Goal: Communication & Community: Answer question/provide support

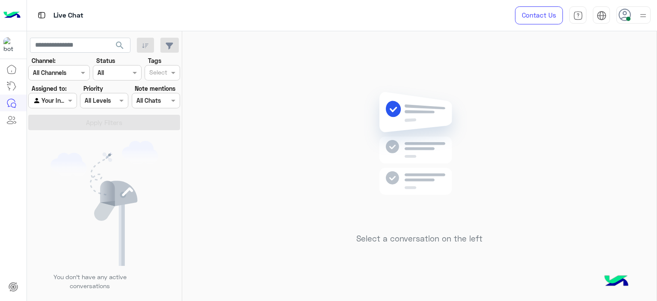
drag, startPoint x: 0, startPoint y: 0, endPoint x: 398, endPoint y: 71, distance: 404.2
drag, startPoint x: 398, startPoint y: 71, endPoint x: 315, endPoint y: 44, distance: 87.4
click at [315, 44] on div "Select a conversation on the left" at bounding box center [419, 167] width 474 height 273
click at [630, 21] on div at bounding box center [633, 14] width 34 height 17
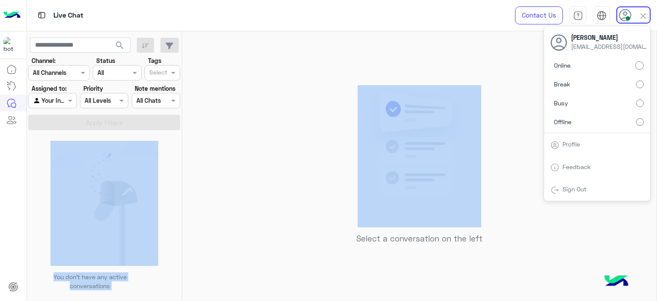
click at [167, 140] on mat-drawer-container "search Channel: Channel All Channels Status Channel All Tags Select Assigned to…" at bounding box center [342, 167] width 630 height 273
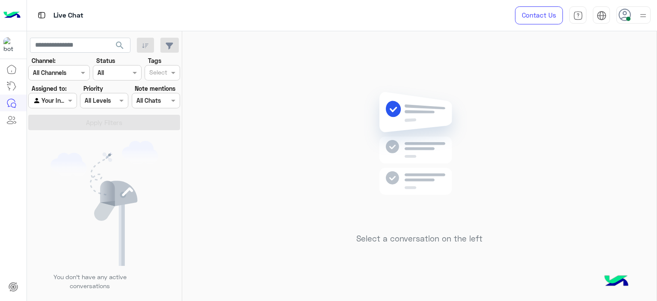
click at [63, 104] on div at bounding box center [52, 100] width 47 height 10
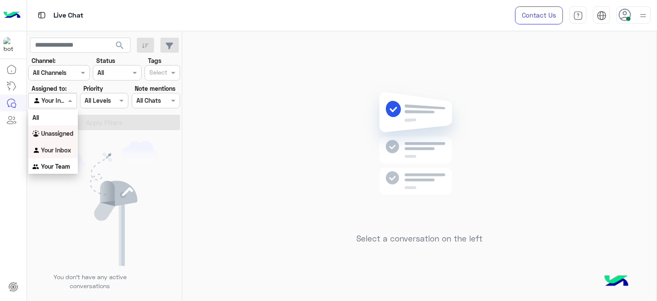
click at [225, 122] on div "Select a conversation on the left" at bounding box center [419, 167] width 474 height 273
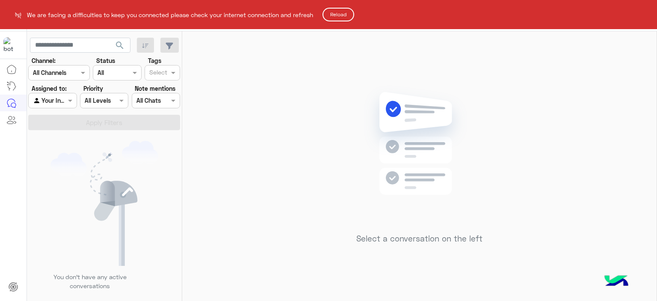
click at [340, 15] on html "We are facing a difficulties to keep you connected please check your internet c…" at bounding box center [328, 150] width 657 height 301
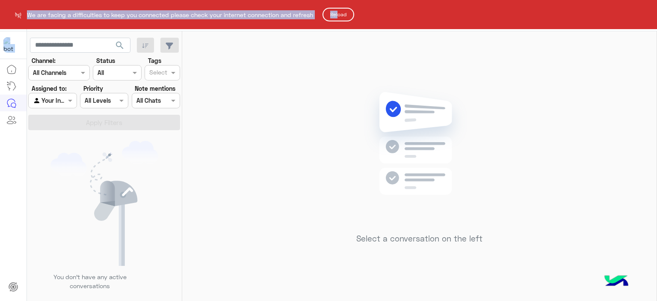
click at [340, 15] on button "Reload" at bounding box center [339, 15] width 32 height 14
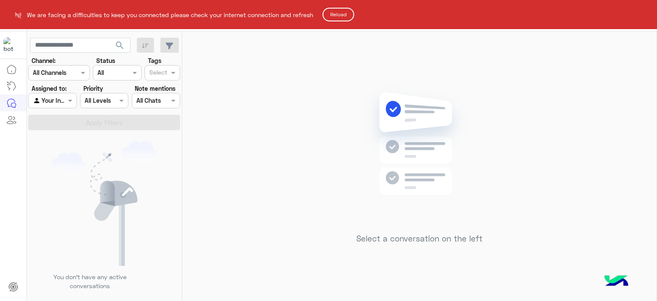
click at [312, 115] on html "We are facing a difficulties to keep you connected please check your internet c…" at bounding box center [328, 150] width 657 height 301
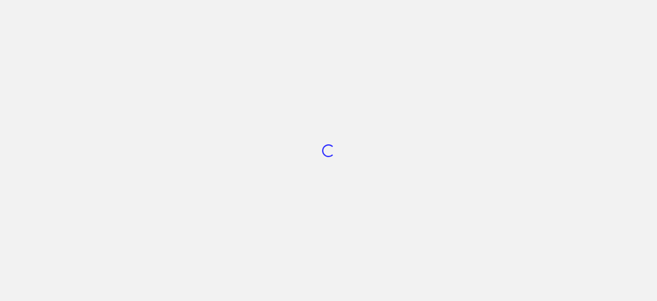
click at [423, 210] on div "Loading..." at bounding box center [328, 150] width 657 height 301
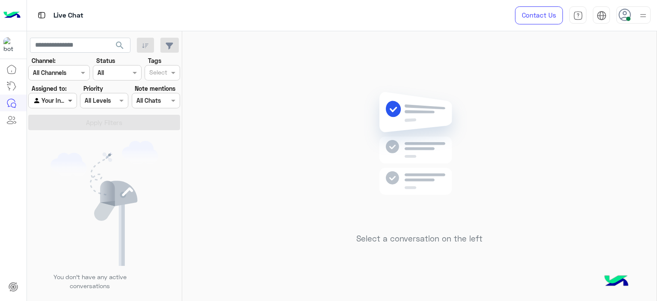
click at [70, 100] on span at bounding box center [71, 100] width 11 height 9
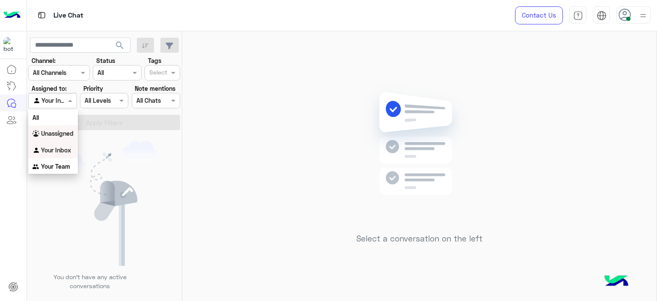
drag, startPoint x: 69, startPoint y: 134, endPoint x: 80, endPoint y: 130, distance: 12.1
click at [69, 133] on b "Unassigned" at bounding box center [57, 133] width 33 height 7
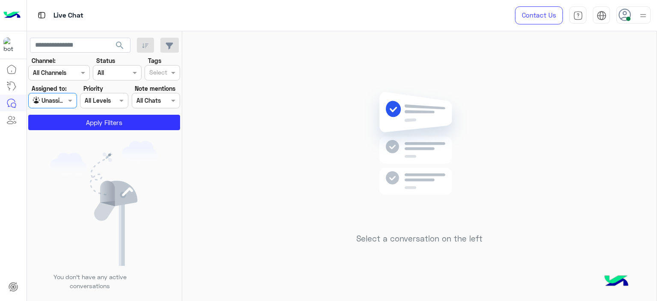
click at [163, 74] on input "text" at bounding box center [158, 73] width 18 height 9
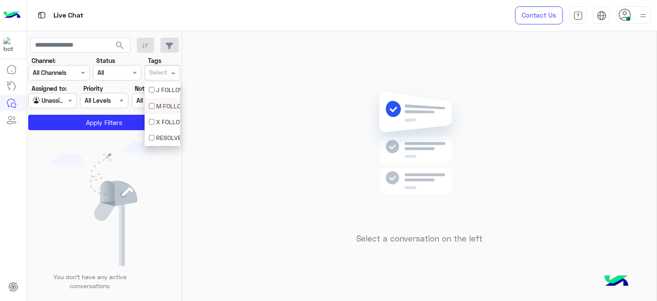
click at [157, 107] on div "M FOLLOW UP" at bounding box center [162, 105] width 27 height 9
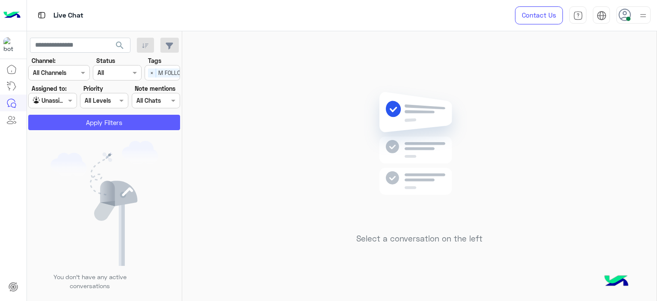
click at [135, 121] on button "Apply Filters" at bounding box center [104, 122] width 152 height 15
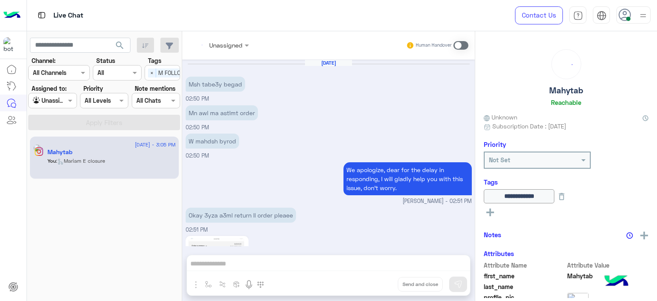
scroll to position [695, 0]
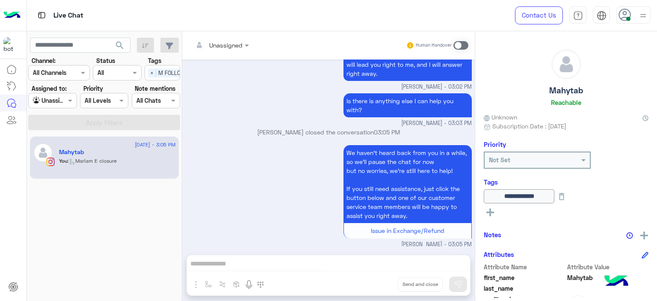
drag, startPoint x: 74, startPoint y: 101, endPoint x: 74, endPoint y: 108, distance: 7.3
click at [74, 101] on span at bounding box center [71, 100] width 11 height 9
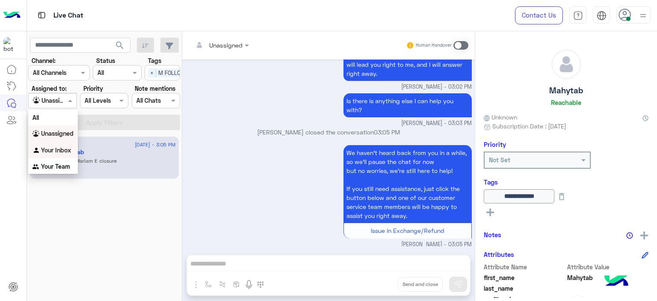
drag, startPoint x: 68, startPoint y: 144, endPoint x: 134, endPoint y: 105, distance: 76.4
click at [68, 144] on div "Your Inbox" at bounding box center [53, 150] width 50 height 17
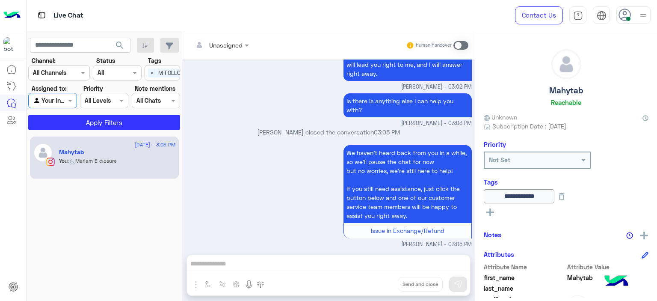
click at [153, 68] on div "Select × M FOLLOW UP" at bounding box center [163, 72] width 36 height 15
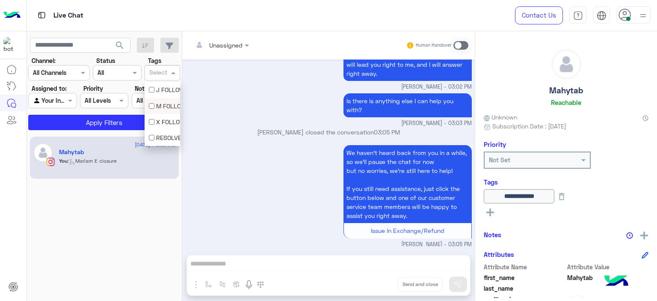
scroll to position [0, 0]
click at [135, 119] on button "Apply Filters" at bounding box center [104, 122] width 152 height 15
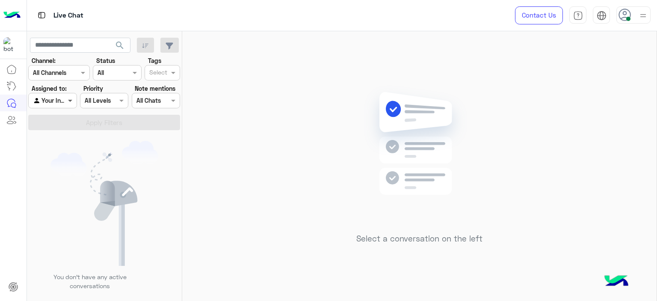
drag, startPoint x: 68, startPoint y: 99, endPoint x: 70, endPoint y: 104, distance: 4.9
click at [69, 101] on span at bounding box center [71, 100] width 11 height 9
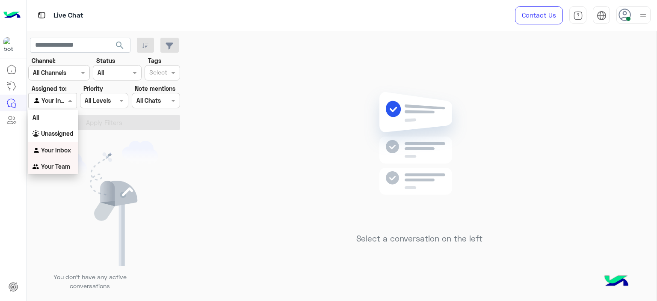
drag, startPoint x: 72, startPoint y: 167, endPoint x: 90, endPoint y: 138, distance: 34.4
click at [72, 167] on div "Your Team" at bounding box center [53, 166] width 50 height 17
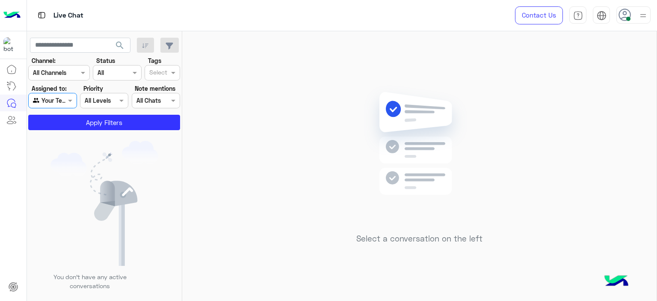
click at [96, 133] on div "You don’t have any active conversations" at bounding box center [104, 218] width 155 height 171
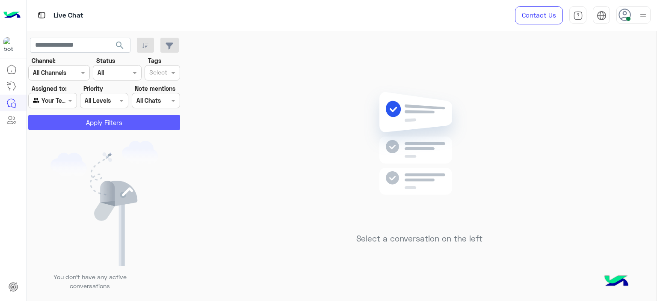
click at [101, 121] on button "Apply Filters" at bounding box center [104, 122] width 152 height 15
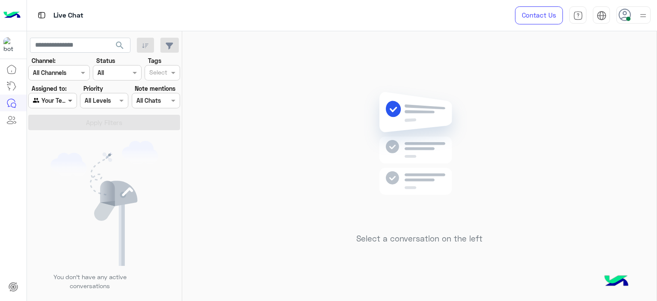
click at [74, 102] on span at bounding box center [71, 100] width 11 height 9
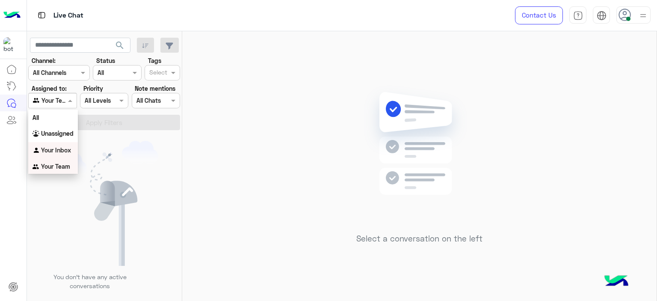
click at [68, 147] on b "Your Inbox" at bounding box center [56, 149] width 30 height 7
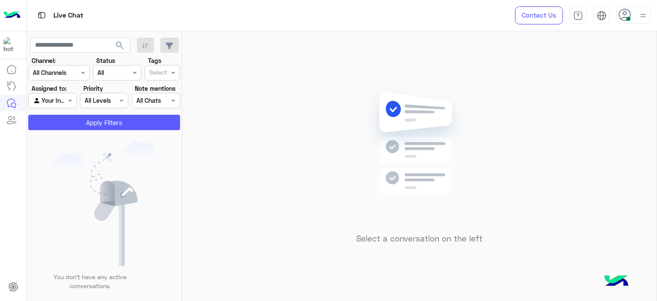
click at [92, 121] on button "Apply Filters" at bounding box center [104, 122] width 152 height 15
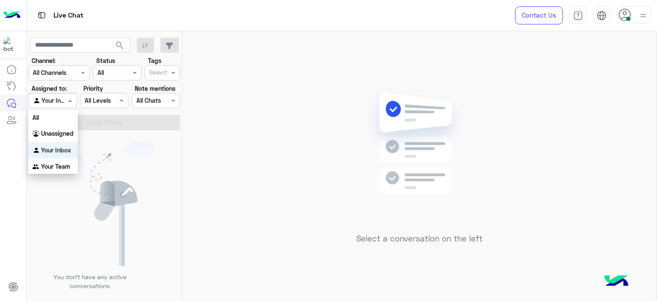
click at [72, 99] on span at bounding box center [71, 100] width 11 height 9
click at [71, 128] on div "Unassigned" at bounding box center [53, 133] width 50 height 17
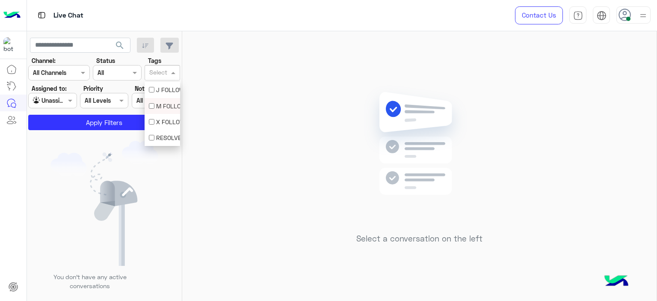
drag, startPoint x: 164, startPoint y: 77, endPoint x: 163, endPoint y: 111, distance: 34.2
click at [163, 111] on body "Live Chat Contact Us Help Center عربي English search Channel: Channel All Chann…" at bounding box center [328, 150] width 657 height 301
click at [163, 111] on div "M FOLLOW UP" at bounding box center [163, 106] width 36 height 16
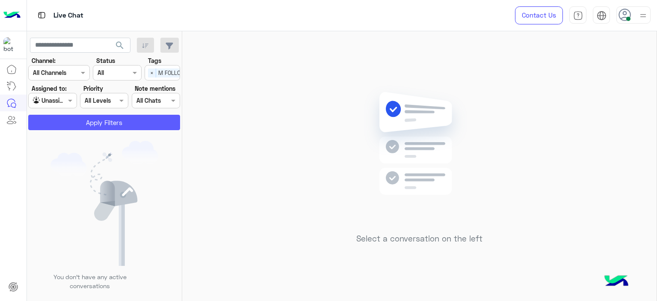
click at [140, 119] on button "Apply Filters" at bounding box center [104, 122] width 152 height 15
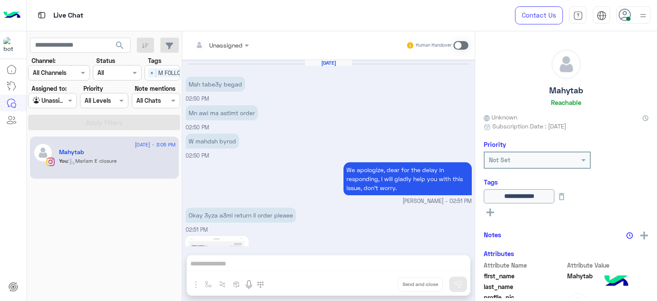
scroll to position [695, 0]
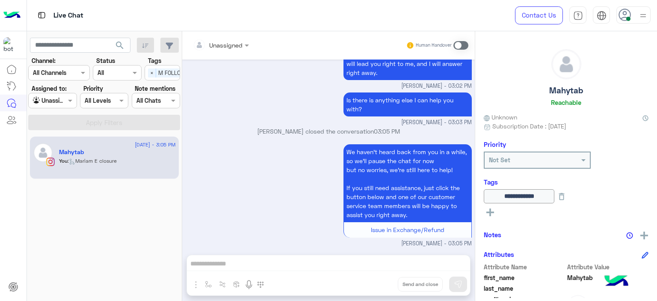
click at [63, 101] on div at bounding box center [52, 100] width 47 height 10
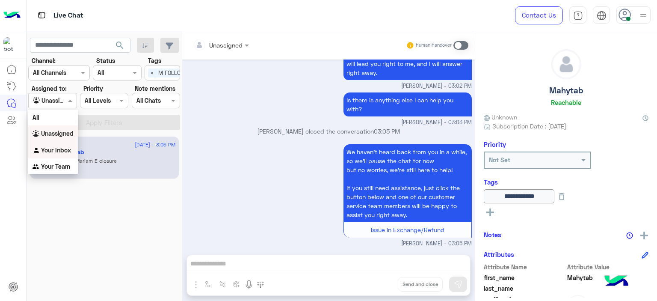
click at [70, 148] on b "Your Inbox" at bounding box center [56, 149] width 30 height 7
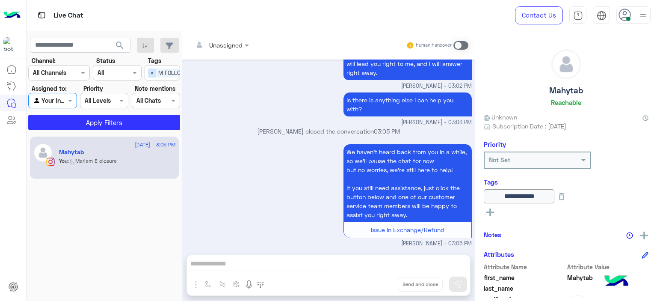
click at [150, 72] on span "×" at bounding box center [152, 72] width 8 height 9
click at [135, 130] on app-inbox-users-filters "search Channel: Channel All Channels Status Channel All Tags Select Assigned to…" at bounding box center [104, 82] width 155 height 102
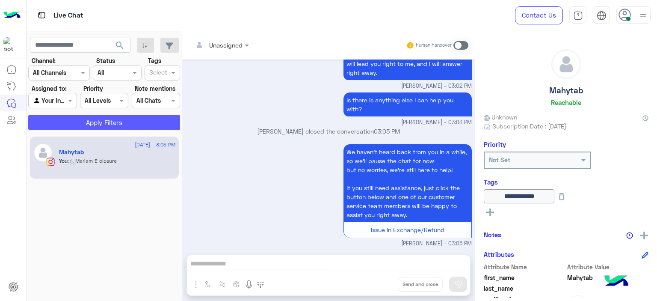
click at [132, 126] on button "Apply Filters" at bounding box center [104, 122] width 152 height 15
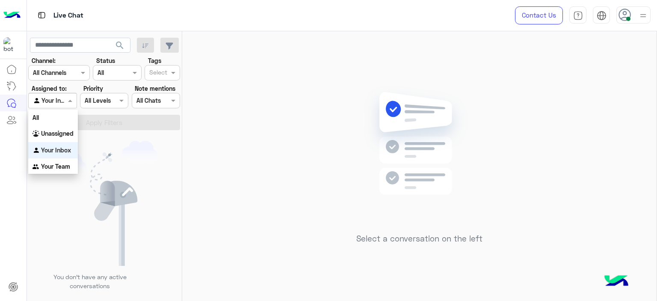
drag, startPoint x: 65, startPoint y: 95, endPoint x: 68, endPoint y: 134, distance: 39.5
click at [67, 98] on div "Agent Filter Your Inbox" at bounding box center [52, 100] width 48 height 15
drag, startPoint x: 68, startPoint y: 136, endPoint x: 112, endPoint y: 124, distance: 44.6
click at [91, 130] on body "Live Chat Contact Us Help Center عربي English search Channel: Channel All Chann…" at bounding box center [328, 150] width 657 height 301
click at [59, 136] on b "Unassigned" at bounding box center [57, 133] width 33 height 7
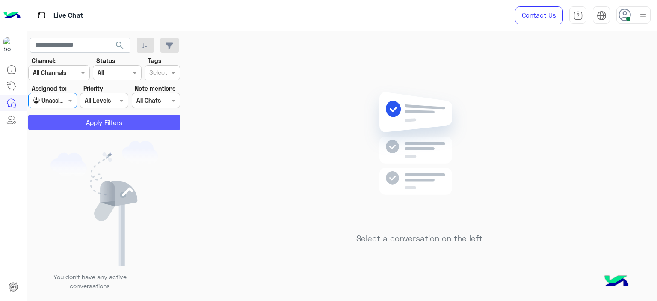
click at [104, 123] on button "Apply Filters" at bounding box center [104, 122] width 152 height 15
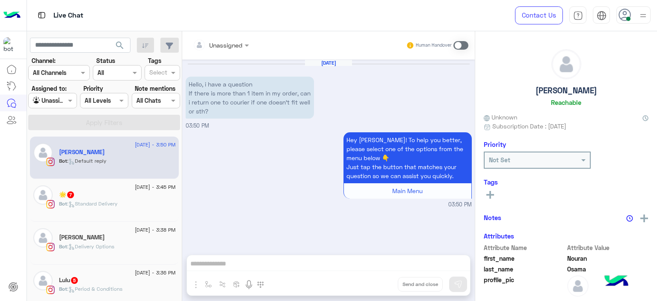
click at [168, 75] on div at bounding box center [158, 73] width 21 height 11
click at [156, 107] on div "M FOLLOW UP" at bounding box center [162, 105] width 27 height 9
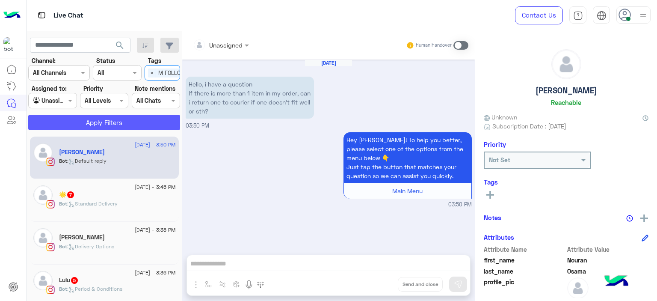
click at [122, 118] on button "Apply Filters" at bounding box center [104, 122] width 152 height 15
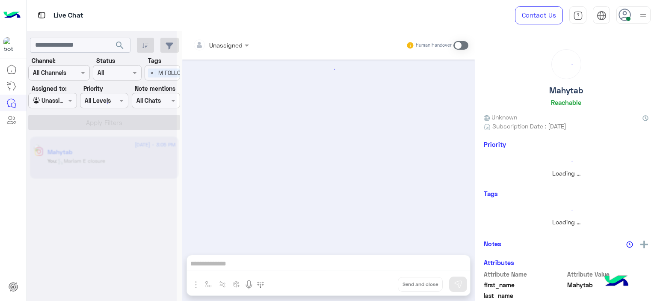
scroll to position [695, 0]
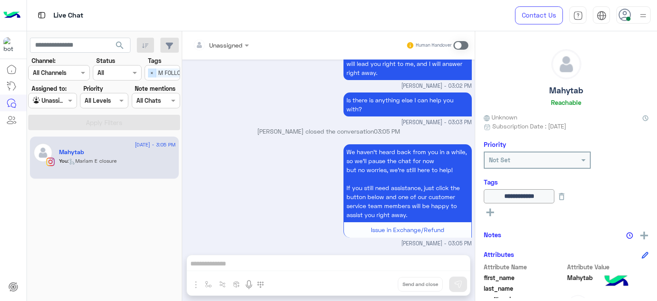
click at [151, 75] on span "×" at bounding box center [152, 72] width 8 height 9
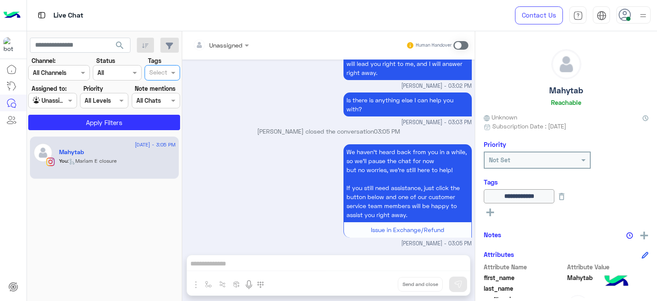
scroll to position [0, 0]
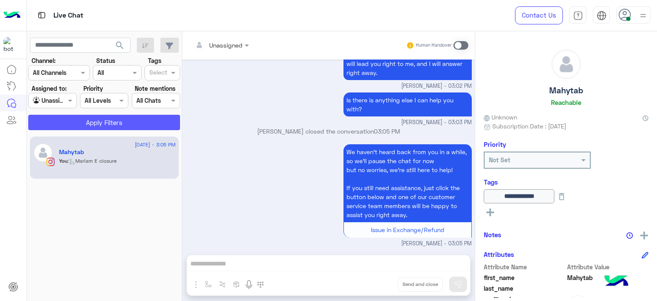
click at [136, 121] on button "Apply Filters" at bounding box center [104, 122] width 152 height 15
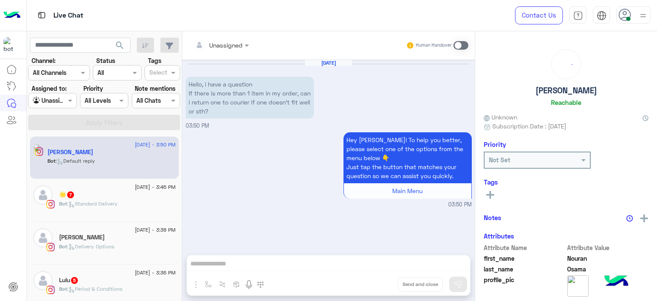
click at [85, 206] on span ": Standard Delivery" at bounding box center [92, 203] width 50 height 6
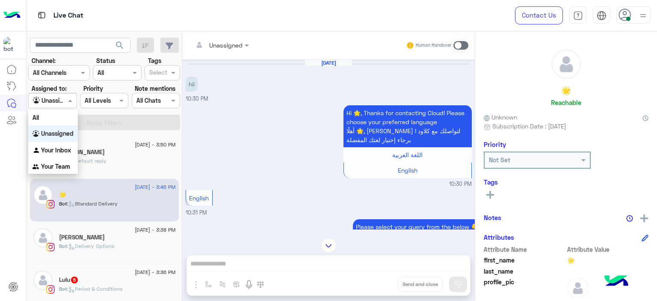
click at [64, 104] on div at bounding box center [52, 100] width 47 height 10
drag, startPoint x: 51, startPoint y: 148, endPoint x: 68, endPoint y: 143, distance: 17.7
click at [51, 148] on b "Your Inbox" at bounding box center [56, 149] width 30 height 7
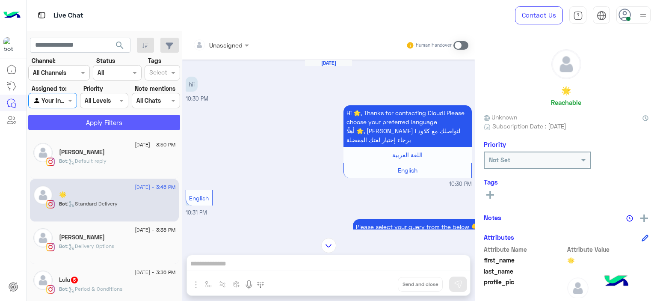
click at [107, 122] on button "Apply Filters" at bounding box center [104, 122] width 152 height 15
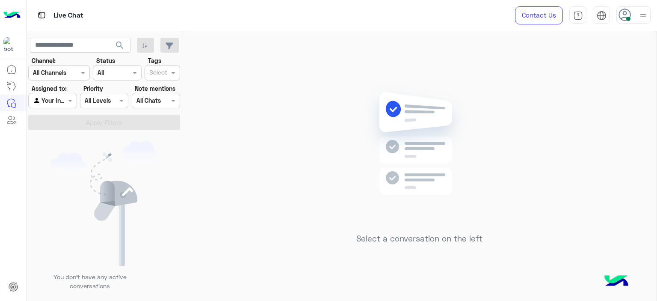
click at [637, 19] on div at bounding box center [633, 14] width 34 height 17
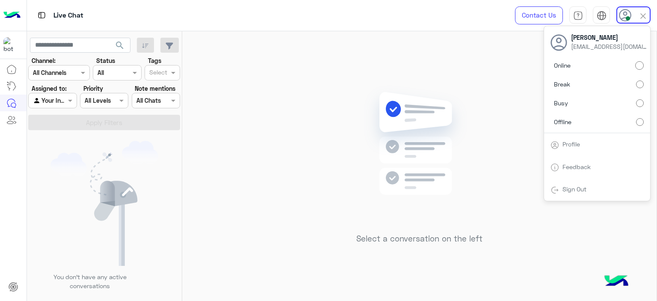
click at [641, 88] on label "Break" at bounding box center [596, 84] width 93 height 15
click at [508, 86] on div "Select a conversation on the left" at bounding box center [419, 167] width 474 height 273
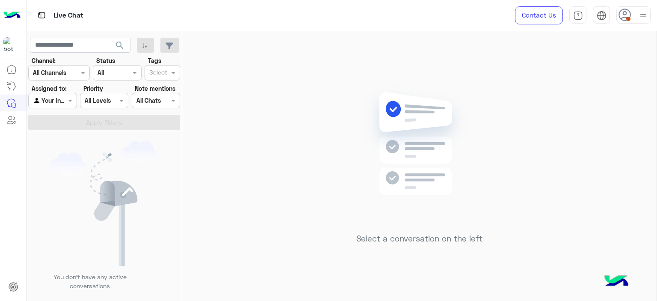
click at [645, 19] on img at bounding box center [643, 15] width 11 height 11
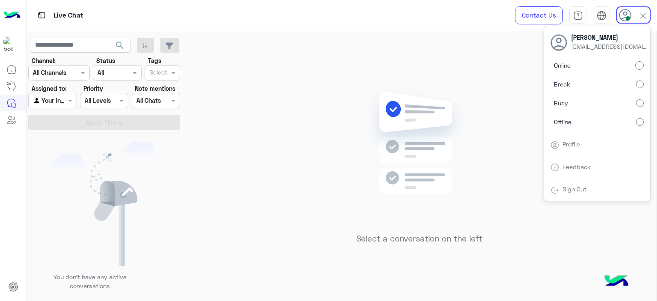
click at [299, 123] on div "Select a conversation on the left" at bounding box center [419, 167] width 474 height 273
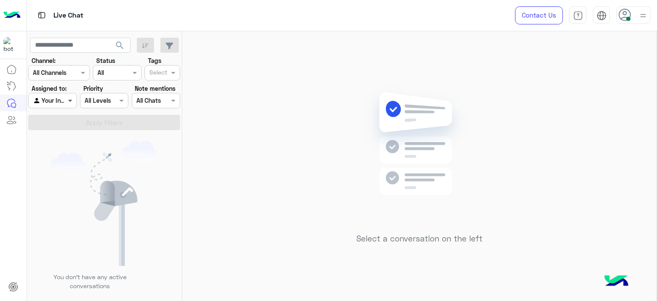
click at [72, 97] on span at bounding box center [71, 100] width 11 height 9
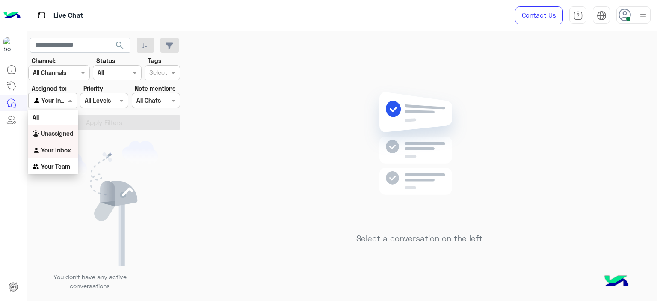
click at [66, 128] on div "Unassigned" at bounding box center [53, 133] width 50 height 17
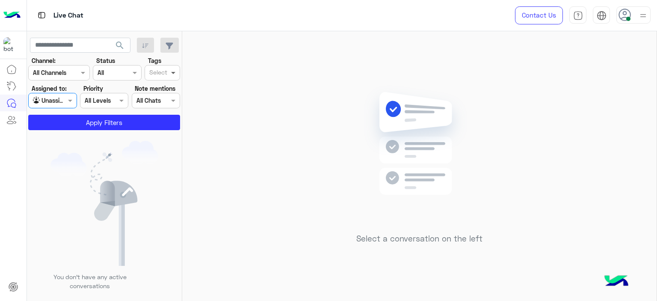
click at [170, 76] on span at bounding box center [174, 72] width 11 height 9
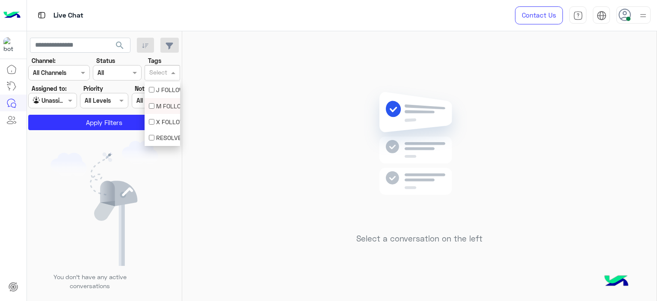
click at [169, 101] on div "M FOLLOW UP" at bounding box center [163, 106] width 36 height 16
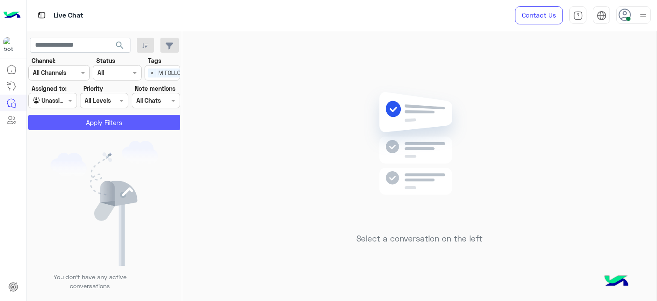
click at [133, 127] on button "Apply Filters" at bounding box center [104, 122] width 152 height 15
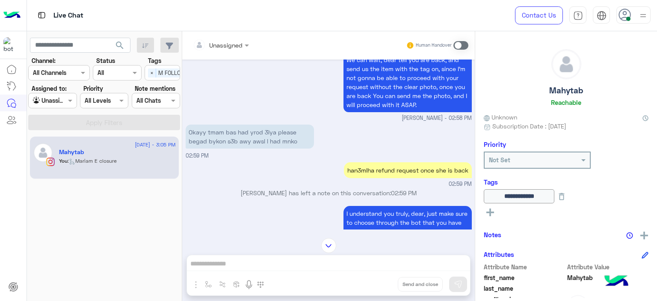
scroll to position [695, 0]
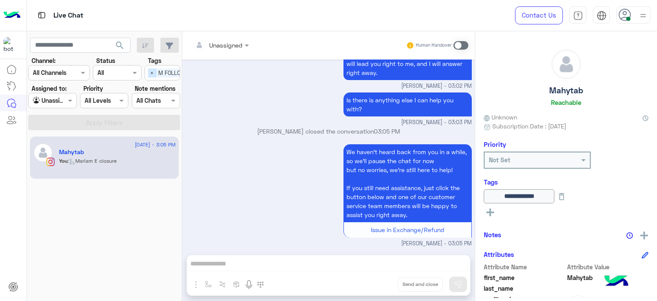
click at [150, 74] on span "×" at bounding box center [152, 72] width 8 height 9
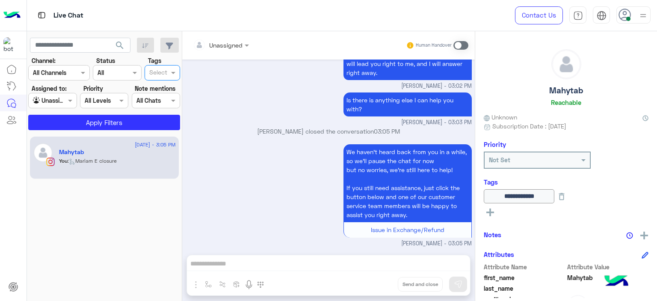
scroll to position [0, 0]
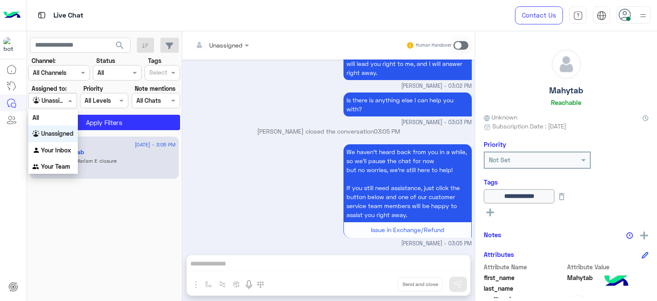
click at [67, 100] on span at bounding box center [71, 100] width 11 height 9
click at [67, 142] on div "Your Inbox" at bounding box center [53, 150] width 50 height 17
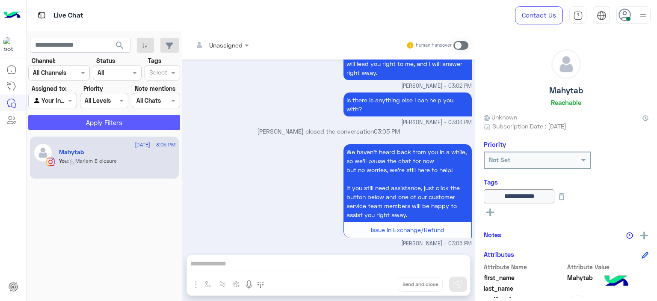
click at [105, 121] on button "Apply Filters" at bounding box center [104, 122] width 152 height 15
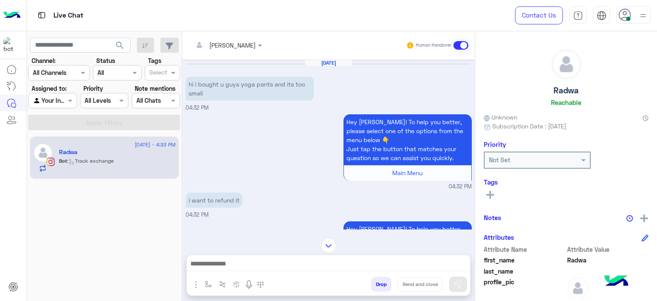
click at [311, 172] on div "Hey Radwa! To help you better, please select one of the options from the menu b…" at bounding box center [329, 151] width 286 height 79
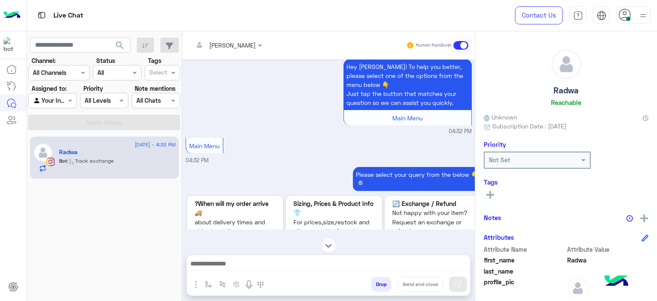
scroll to position [450, 0]
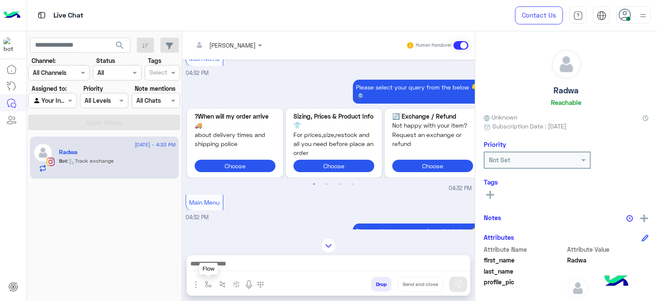
drag, startPoint x: 207, startPoint y: 283, endPoint x: 210, endPoint y: 277, distance: 6.5
click at [207, 282] on img "button" at bounding box center [208, 284] width 7 height 7
click at [214, 265] on input "text" at bounding box center [223, 265] width 35 height 10
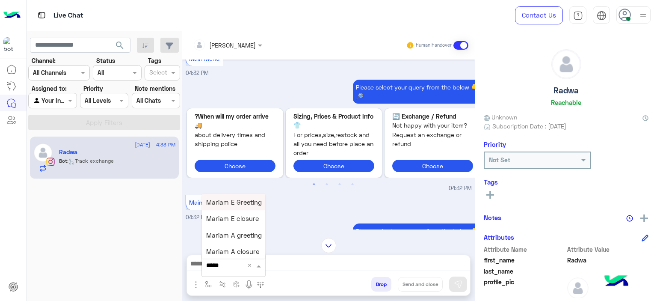
type input "******"
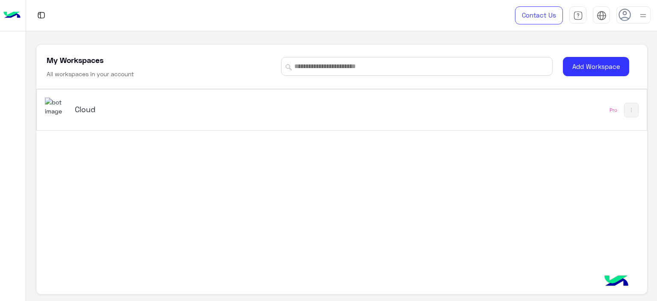
click at [138, 77] on div "My Workspaces All workspaces in your account" at bounding box center [159, 67] width 224 height 24
click at [84, 109] on h5 "Cloud" at bounding box center [182, 109] width 214 height 10
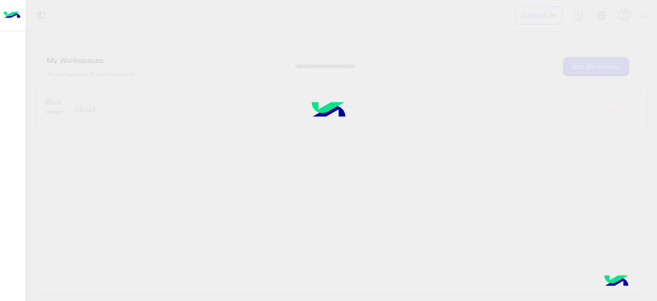
click at [84, 109] on div at bounding box center [328, 150] width 657 height 301
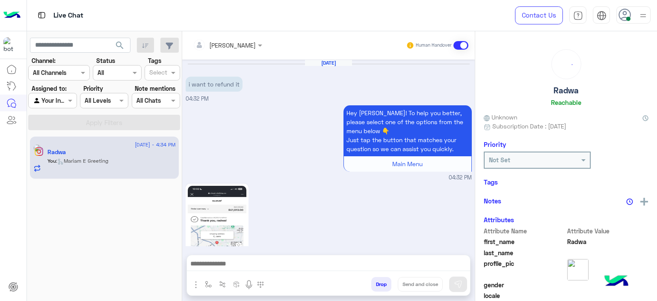
scroll to position [1159, 0]
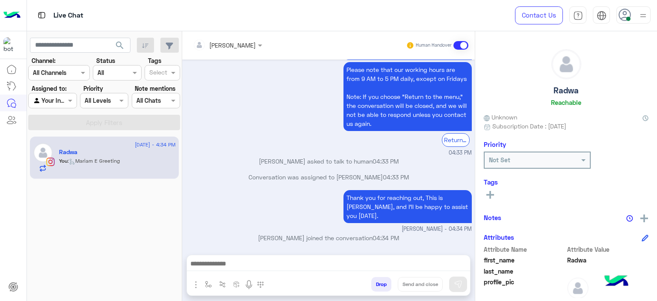
drag, startPoint x: 202, startPoint y: 107, endPoint x: 231, endPoint y: 85, distance: 36.5
click at [231, 85] on div "Got it! ✅ Our team is reviewing your order now and will get back to you shortly…" at bounding box center [329, 91] width 286 height 132
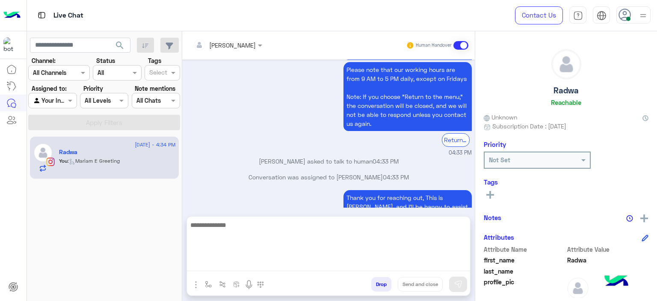
click at [222, 260] on textarea at bounding box center [328, 244] width 283 height 51
type textarea "**********"
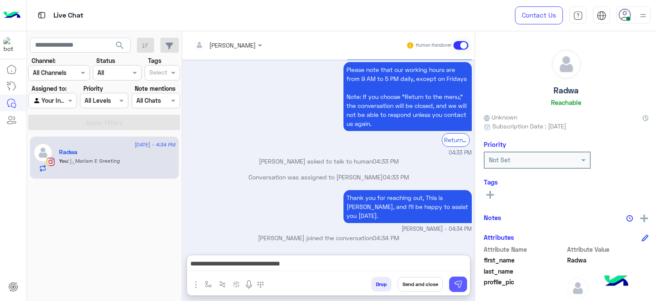
click at [459, 287] on img at bounding box center [458, 284] width 9 height 9
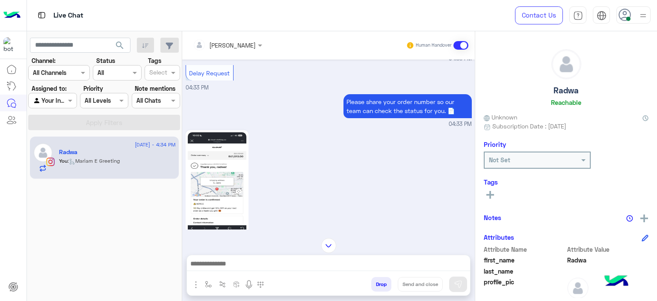
scroll to position [1186, 0]
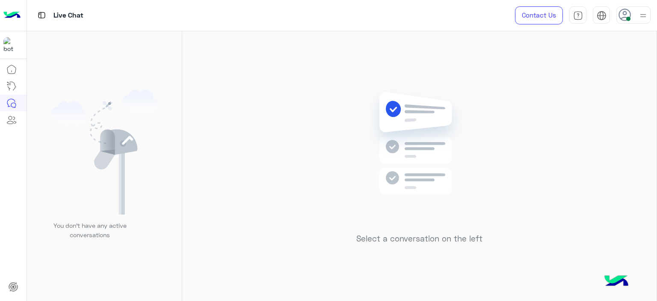
click at [478, 137] on img at bounding box center [420, 156] width 124 height 142
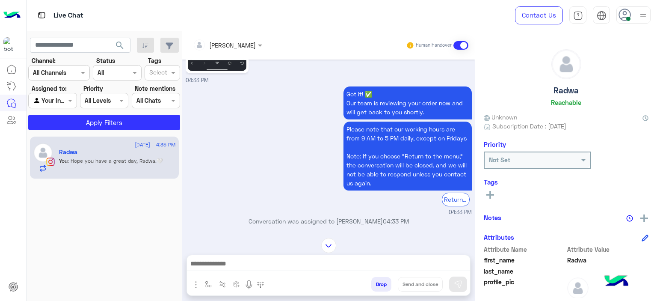
scroll to position [1062, 0]
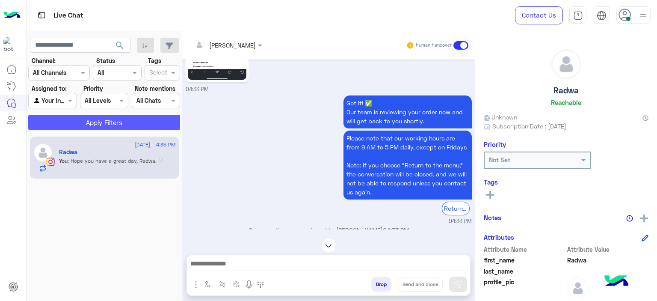
click at [166, 123] on button "Apply Filters" at bounding box center [104, 122] width 152 height 15
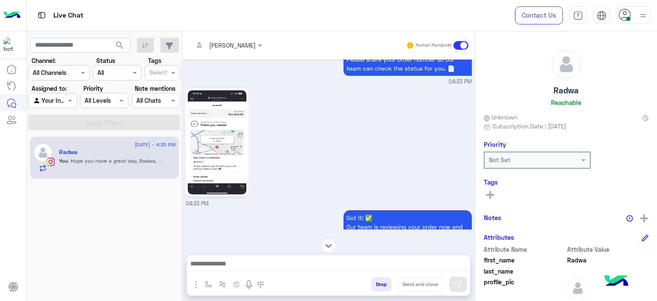
scroll to position [1302, 0]
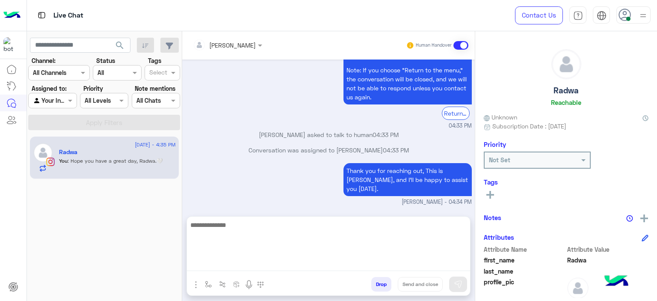
click at [256, 262] on textarea at bounding box center [328, 244] width 283 height 51
click at [329, 225] on textarea "**********" at bounding box center [328, 244] width 283 height 51
type textarea "**********"
click at [363, 226] on textarea "**********" at bounding box center [328, 244] width 283 height 51
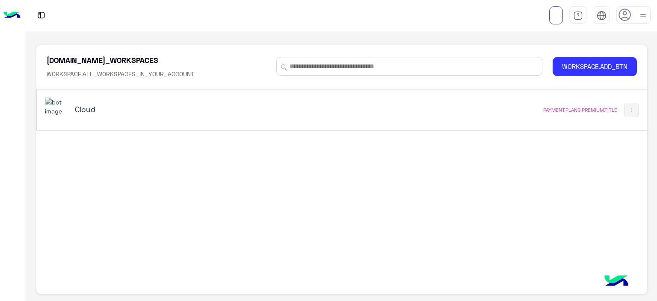
click at [95, 98] on div "Cloud" at bounding box center [223, 110] width 356 height 25
click at [87, 114] on div "Cloud" at bounding box center [182, 110] width 214 height 12
click at [93, 101] on div "Cloud" at bounding box center [223, 110] width 356 height 25
click at [103, 114] on div "Cloud" at bounding box center [182, 110] width 214 height 12
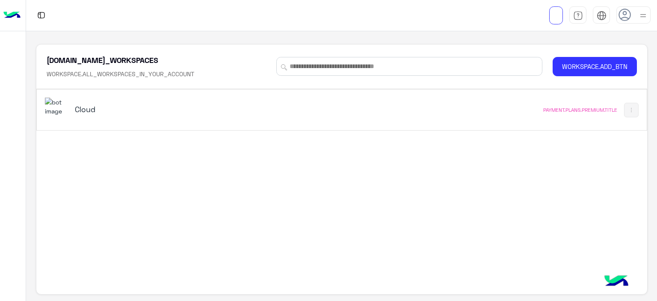
click at [83, 107] on h5 "Cloud" at bounding box center [182, 109] width 214 height 10
click at [84, 106] on h5 "Cloud" at bounding box center [182, 109] width 214 height 10
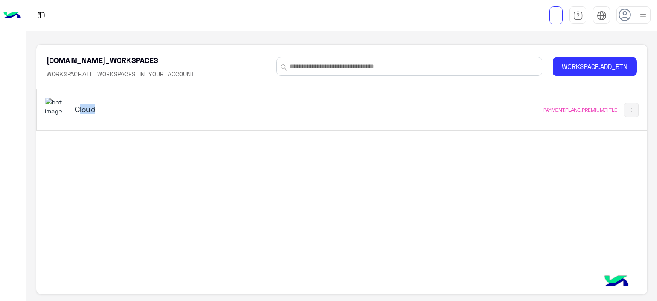
click at [86, 106] on h5 "Cloud" at bounding box center [182, 109] width 214 height 10
click at [88, 105] on h5 "Cloud" at bounding box center [182, 109] width 214 height 10
click at [118, 111] on h5 "Cloud" at bounding box center [182, 109] width 214 height 10
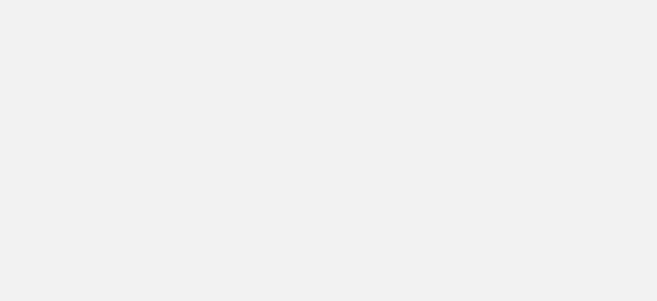
click at [450, 136] on app-root at bounding box center [328, 150] width 657 height 301
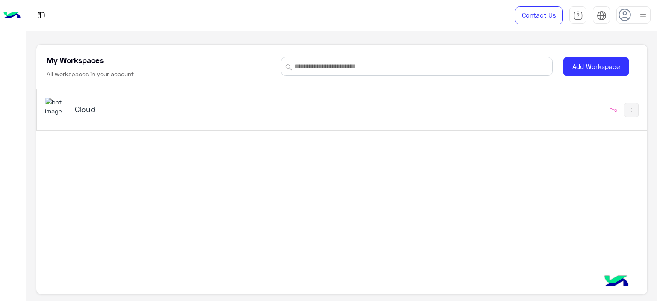
click at [89, 104] on h5 "Cloud" at bounding box center [182, 109] width 214 height 10
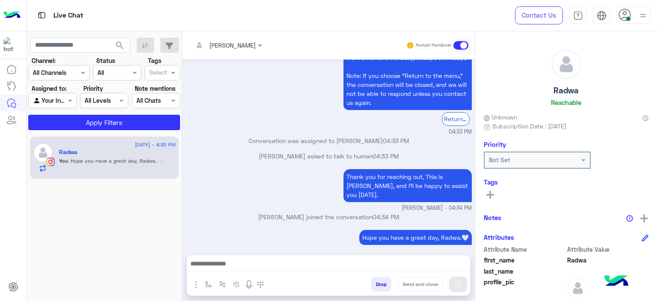
scroll to position [1158, 0]
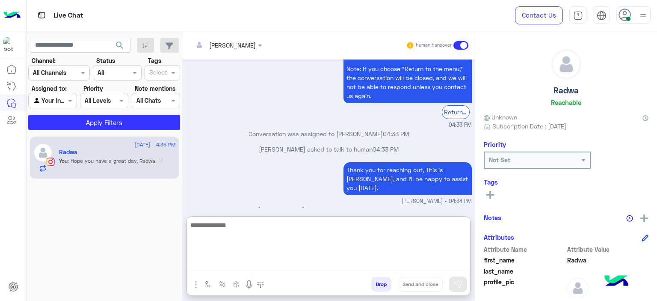
drag, startPoint x: 214, startPoint y: 261, endPoint x: 218, endPoint y: 234, distance: 27.2
click at [214, 260] on textarea at bounding box center [328, 244] width 283 height 51
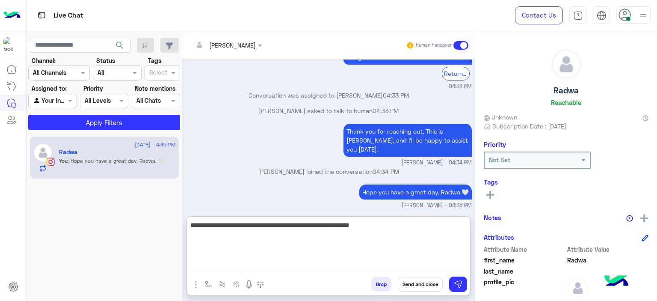
type textarea "**********"
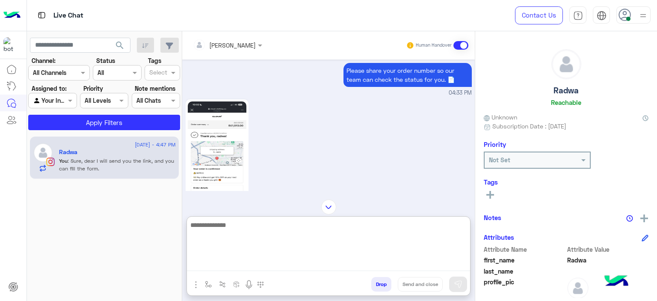
scroll to position [937, 0]
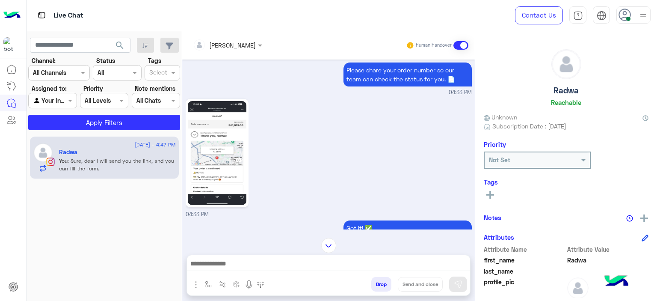
click at [225, 138] on img at bounding box center [217, 153] width 59 height 104
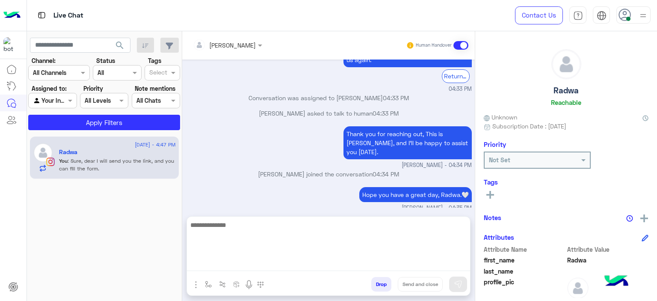
click at [238, 260] on textarea at bounding box center [328, 244] width 283 height 51
paste textarea "*******"
type textarea "**********"
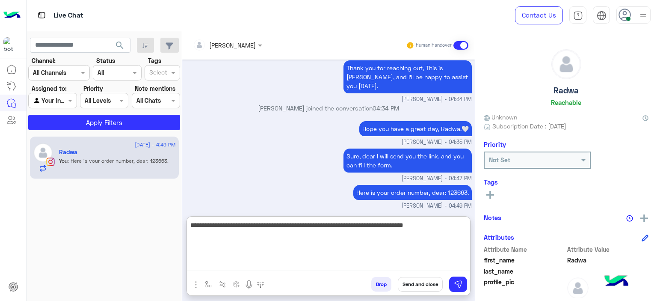
type textarea "**********"
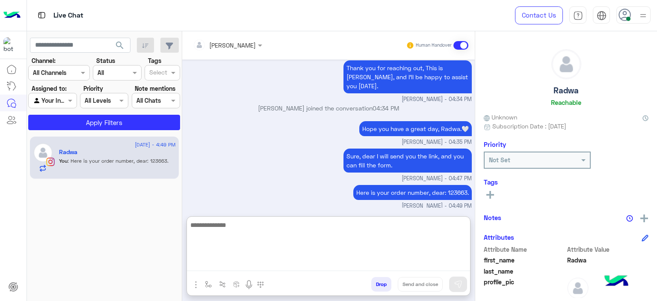
scroll to position [1305, 0]
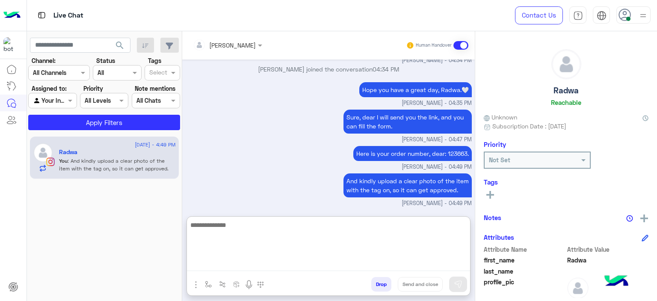
paste textarea "**********"
type textarea "**********"
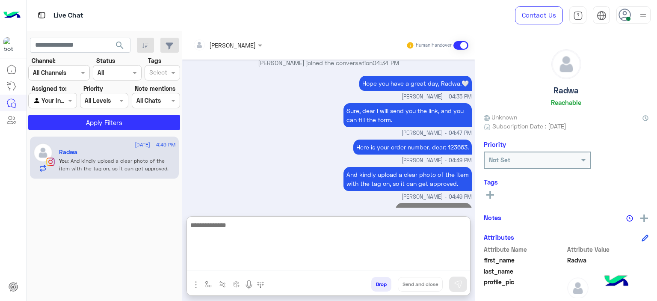
scroll to position [1333, 0]
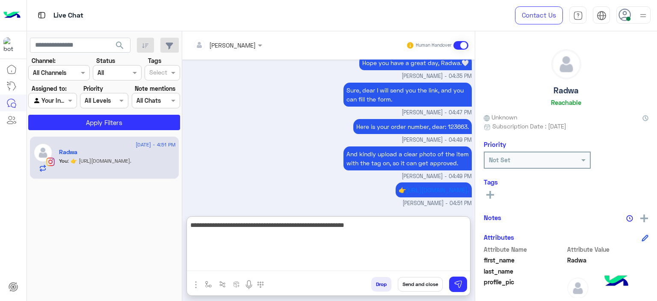
click at [234, 225] on textarea "**********" at bounding box center [328, 244] width 283 height 51
type textarea "**********"
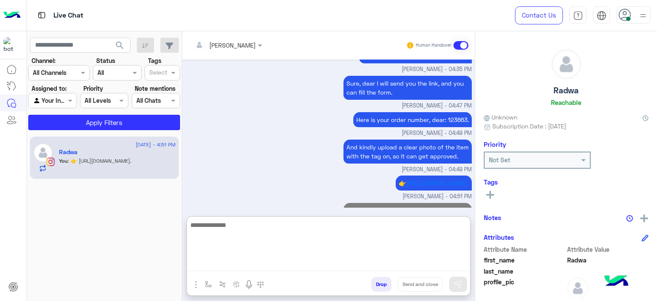
scroll to position [1369, 0]
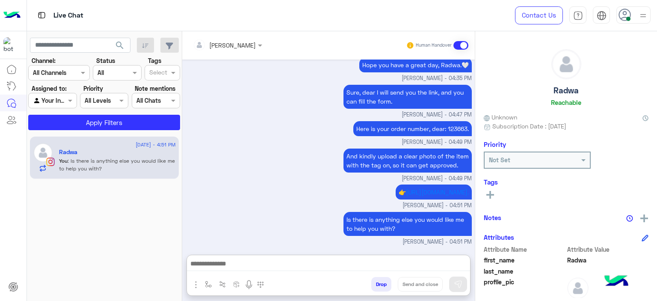
click at [494, 195] on button at bounding box center [490, 194] width 13 height 10
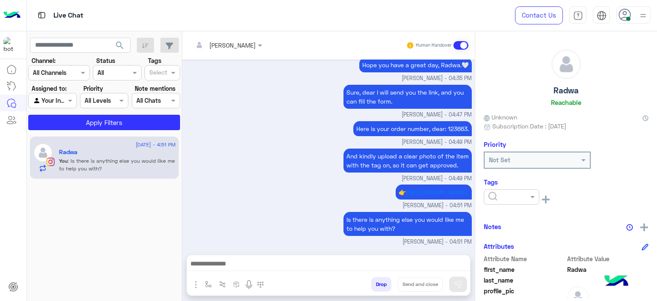
scroll to position [1330, 0]
click at [267, 182] on div "👉 [URL][DOMAIN_NAME]. [PERSON_NAME] - 04:51 PM" at bounding box center [329, 195] width 286 height 27
click at [209, 280] on button "button" at bounding box center [208, 284] width 14 height 14
click at [212, 268] on input "text" at bounding box center [223, 265] width 35 height 10
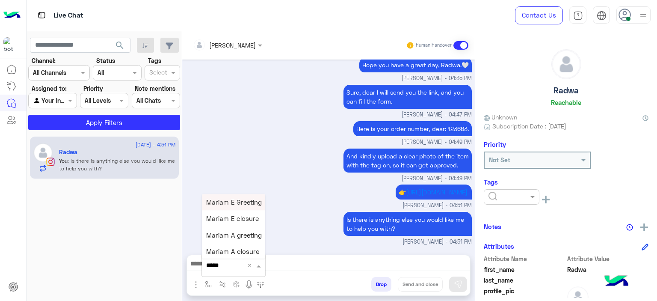
type input "******"
click at [230, 216] on span "Mariam E closure" at bounding box center [232, 219] width 53 height 8
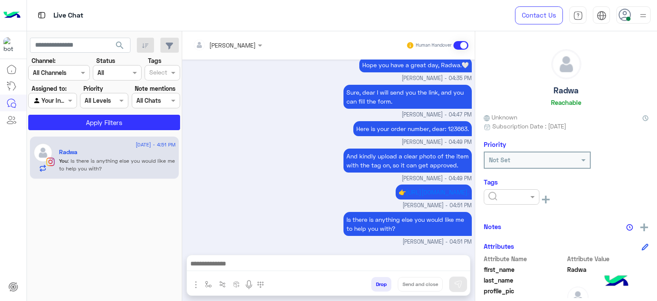
type textarea "**********"
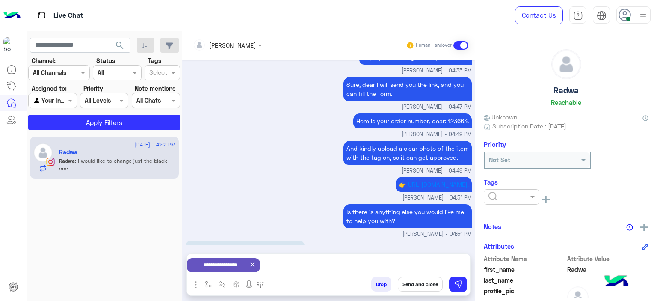
scroll to position [1360, 0]
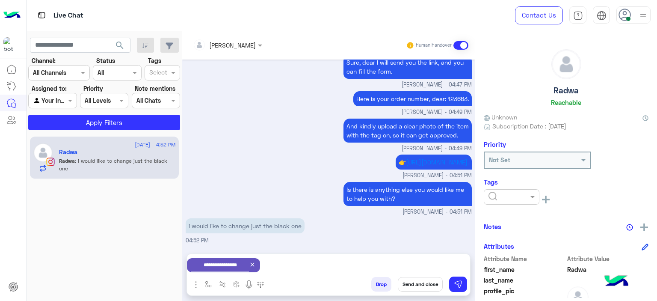
click at [256, 265] on icon at bounding box center [252, 264] width 7 height 7
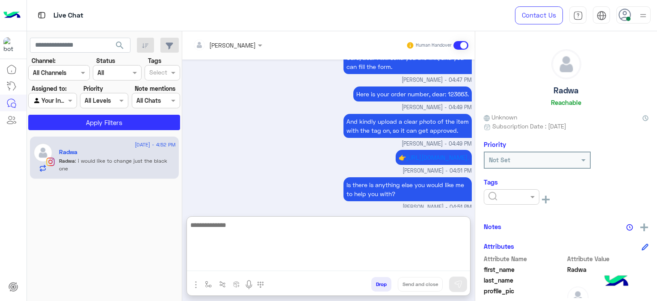
click at [262, 263] on textarea at bounding box center [328, 244] width 283 height 51
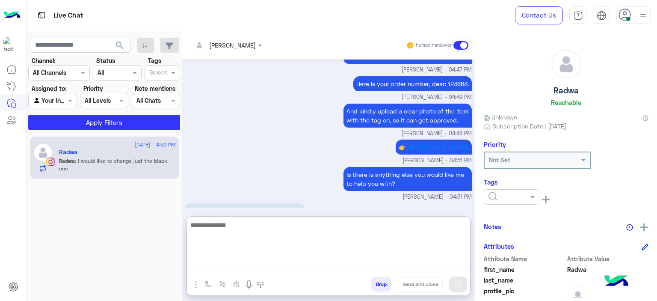
scroll to position [1397, 0]
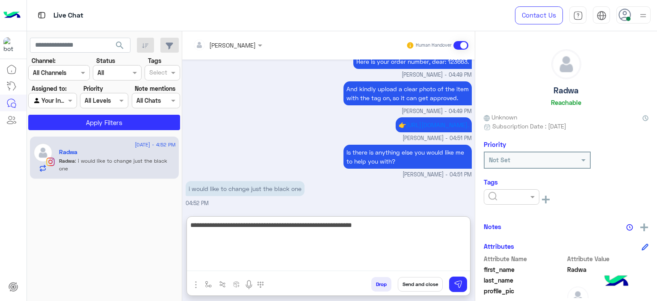
type textarea "**********"
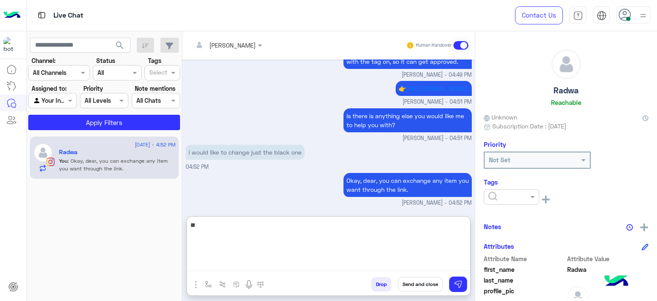
type textarea "*"
type textarea "**********"
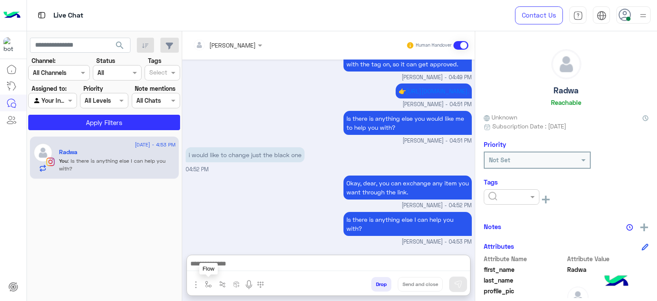
click at [209, 284] on img "button" at bounding box center [208, 284] width 7 height 7
click at [240, 228] on div "Is there is anything else I can help you with? [PERSON_NAME] - 04:53 PM" at bounding box center [329, 228] width 286 height 36
click at [205, 282] on img "button" at bounding box center [208, 284] width 7 height 7
click at [219, 270] on div "enter flow name" at bounding box center [234, 264] width 65 height 15
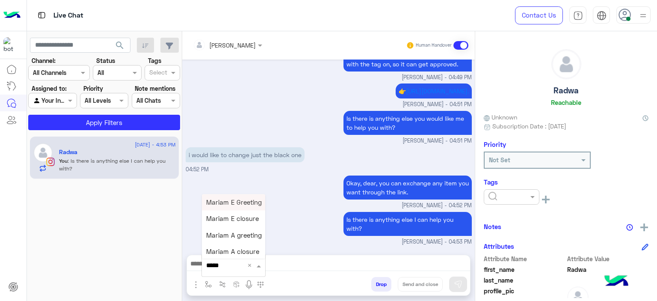
type input "******"
click at [236, 223] on div "Mariam E closure" at bounding box center [233, 218] width 63 height 16
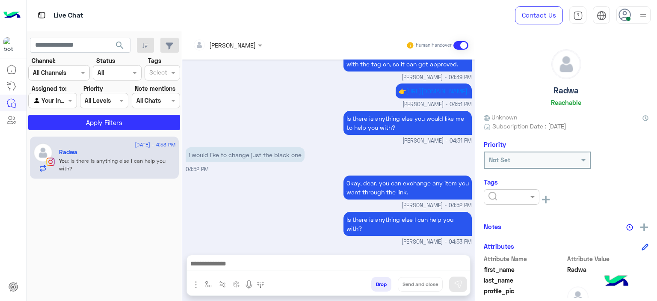
type textarea "**********"
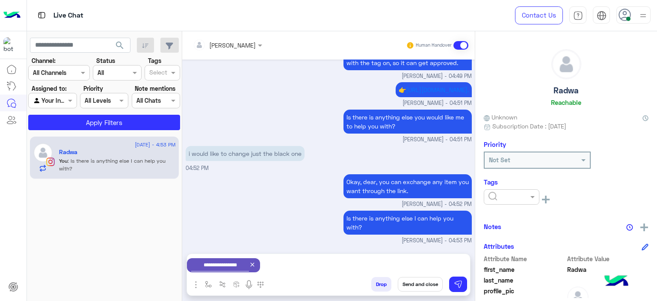
click at [306, 213] on div "Is there is anything else I can help you with? [PERSON_NAME] - 04:53 PM" at bounding box center [329, 226] width 286 height 36
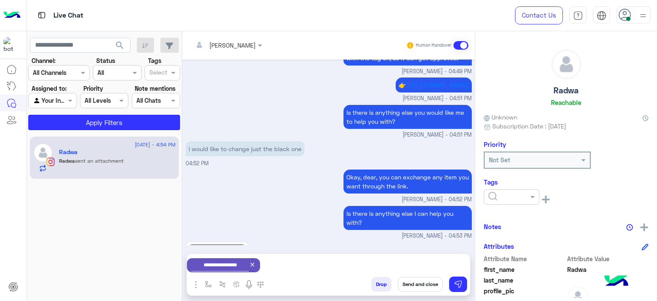
scroll to position [1554, 0]
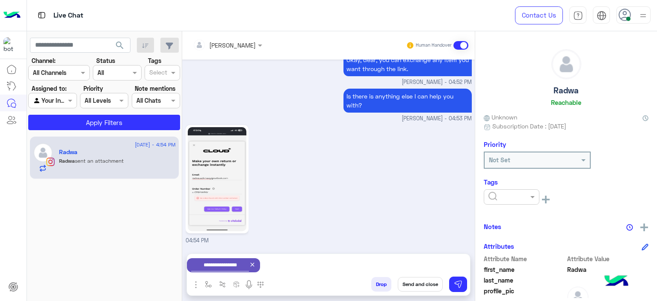
click at [256, 264] on icon at bounding box center [252, 264] width 7 height 7
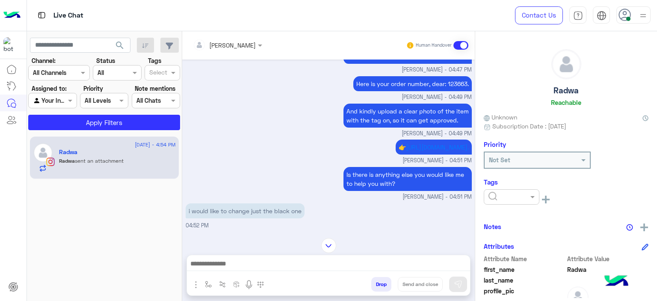
scroll to position [1352, 0]
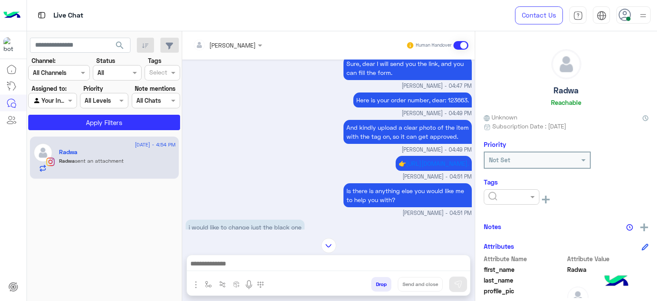
click at [458, 95] on p "Here is your order number, dear: 123663." at bounding box center [412, 99] width 118 height 15
copy p "123663"
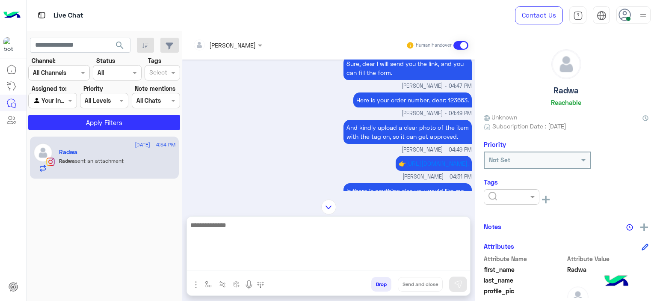
click at [248, 266] on textarea at bounding box center [328, 244] width 283 height 51
paste textarea "*******"
type textarea "**********"
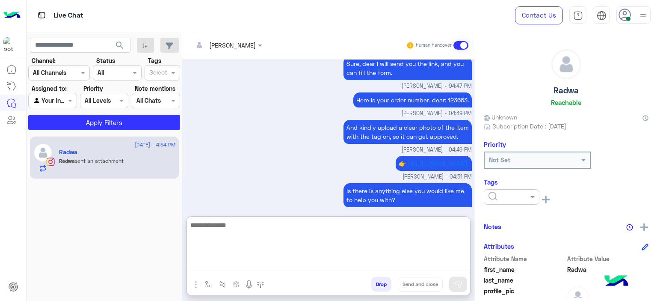
scroll to position [1619, 0]
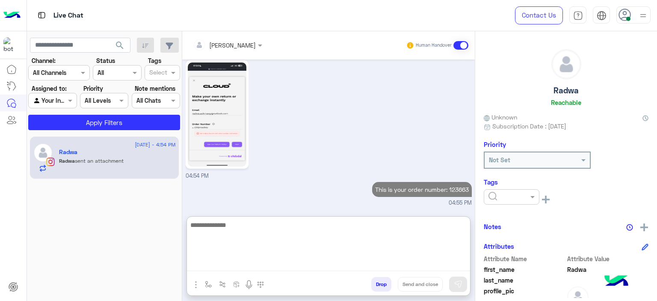
type textarea "*"
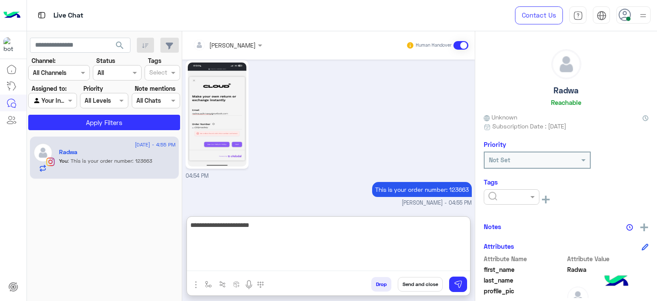
type textarea "**********"
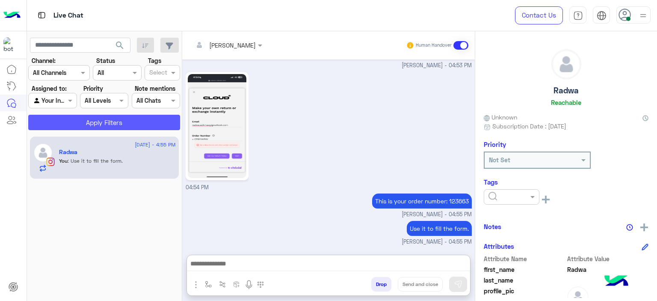
click at [145, 128] on button "Apply Filters" at bounding box center [104, 122] width 152 height 15
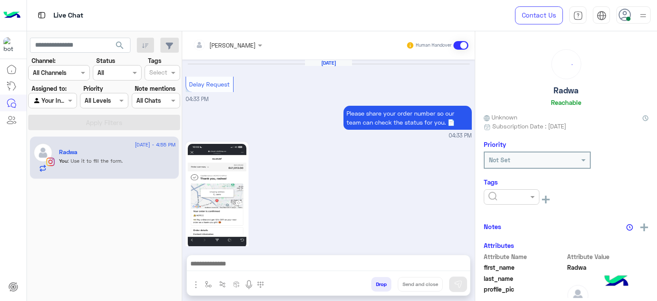
scroll to position [715, 0]
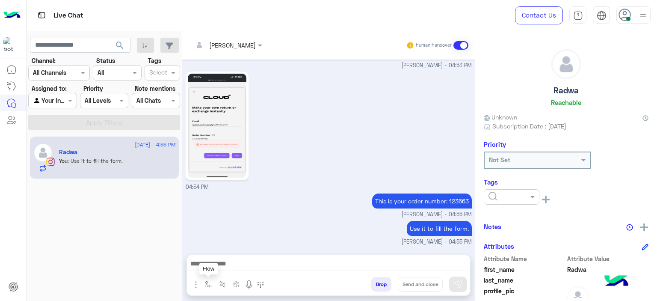
click at [207, 285] on img "button" at bounding box center [208, 284] width 7 height 7
click at [213, 272] on div "enter flow name" at bounding box center [234, 264] width 65 height 15
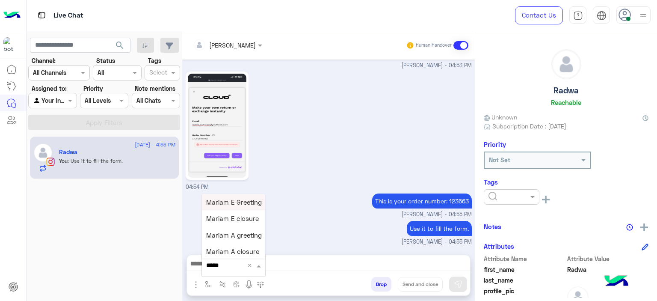
type input "******"
click at [243, 213] on div "Mariam E closure" at bounding box center [233, 218] width 63 height 16
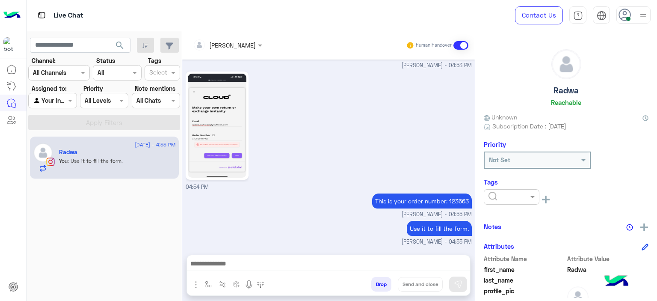
type textarea "**********"
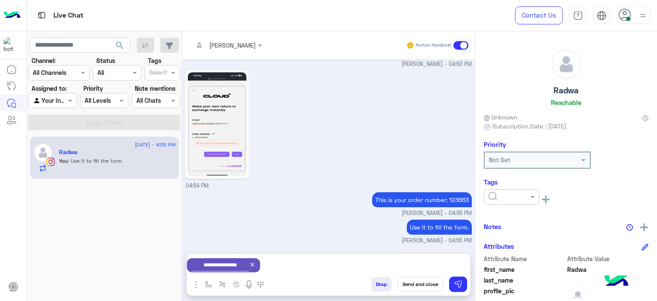
click at [408, 120] on div "04:54 PM" at bounding box center [329, 129] width 286 height 122
drag, startPoint x: 385, startPoint y: 150, endPoint x: 359, endPoint y: 222, distance: 77.1
click at [360, 192] on div "[DATE] Delay Request 04:33 PM Please share your order number so our team can ch…" at bounding box center [328, 151] width 293 height 185
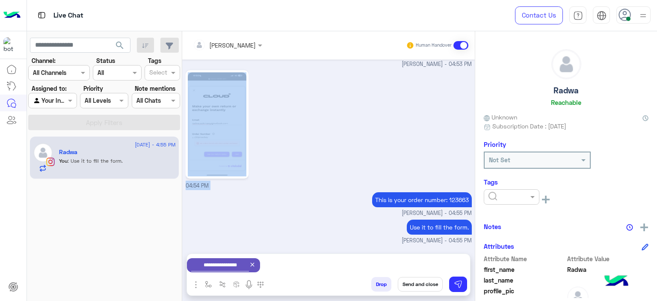
click at [414, 280] on button "Send and close" at bounding box center [420, 284] width 45 height 15
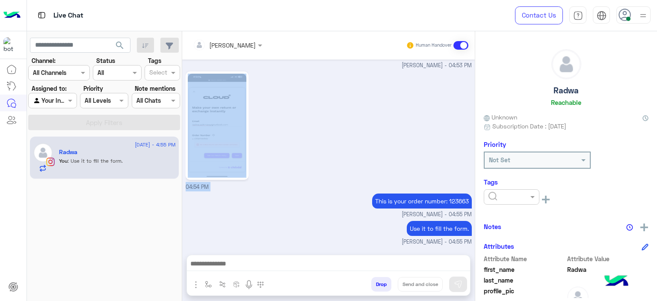
scroll to position [731, 0]
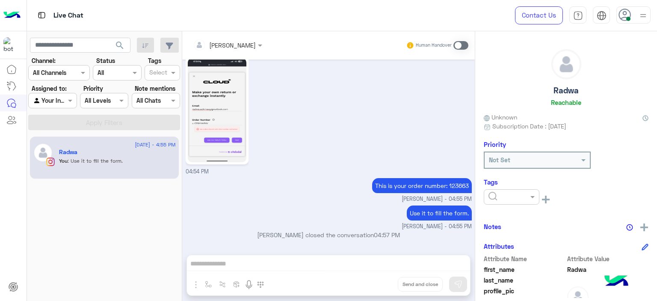
click at [633, 13] on div at bounding box center [633, 14] width 34 height 17
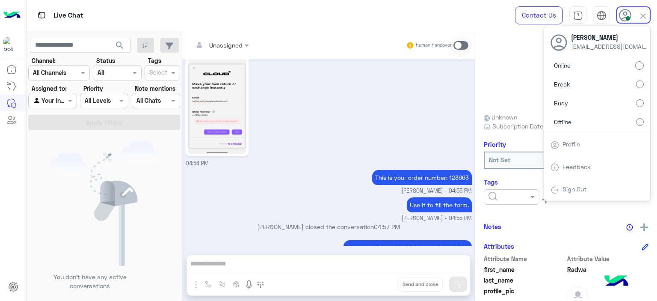
scroll to position [836, 0]
